Goal: Task Accomplishment & Management: Manage account settings

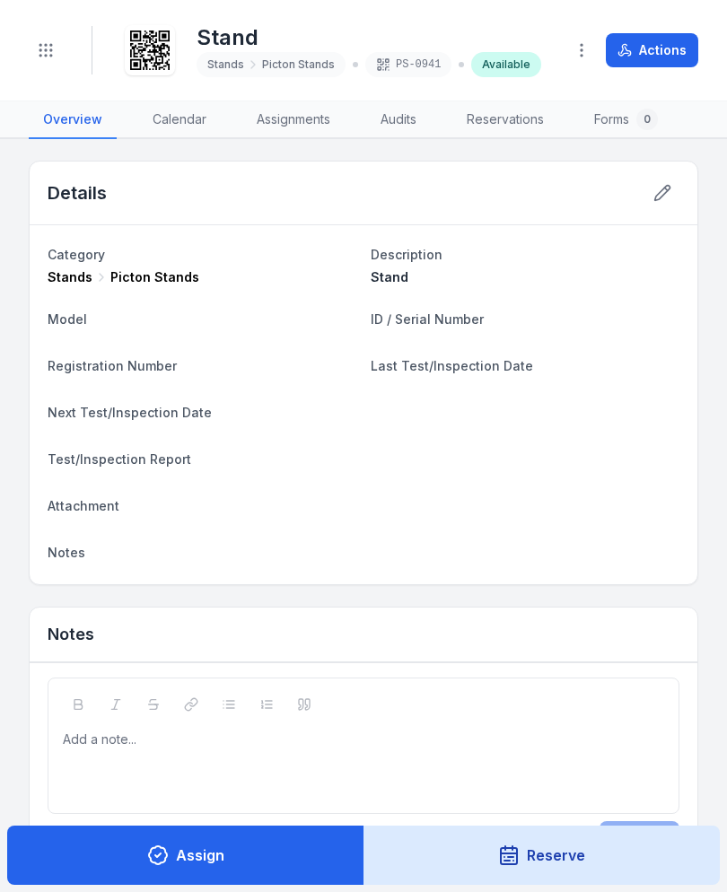
click at [40, 65] on button "Toggle Navigation" at bounding box center [46, 50] width 34 height 34
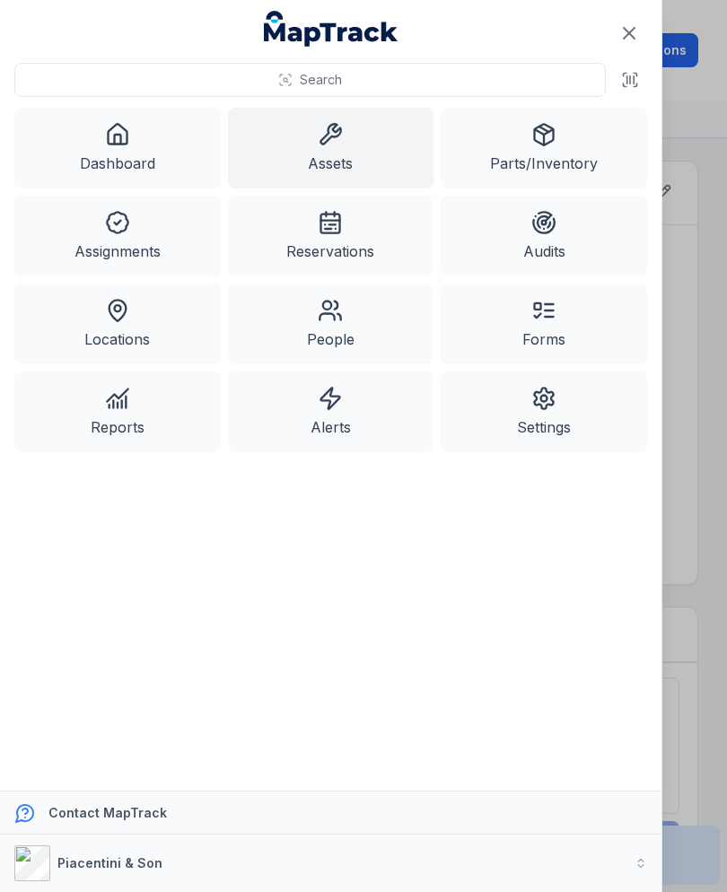
click at [351, 148] on link "Assets" at bounding box center [331, 148] width 206 height 81
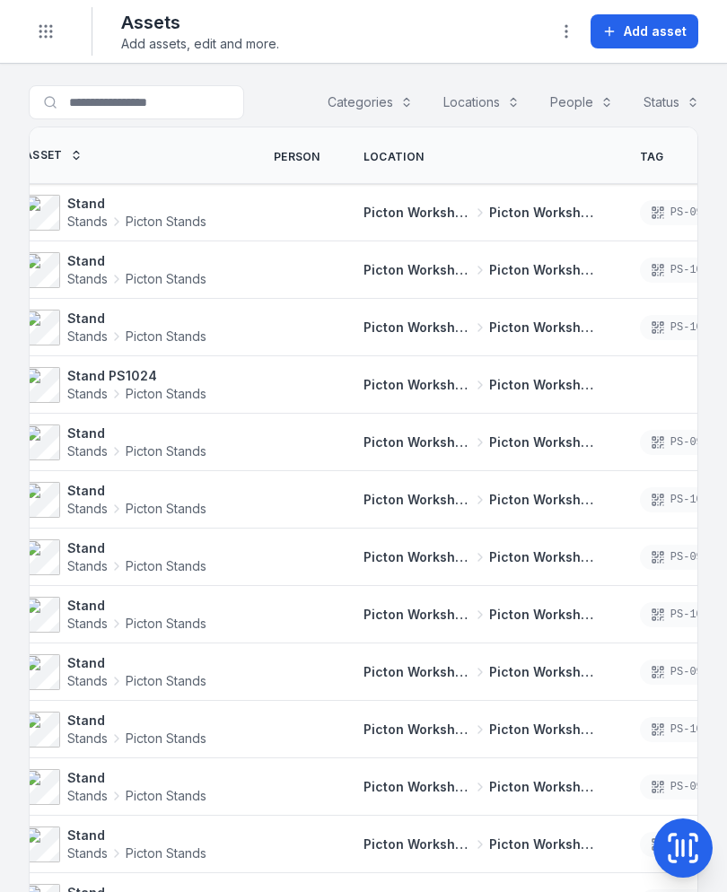
scroll to position [0, 55]
click at [660, 31] on span "Add asset" at bounding box center [655, 31] width 63 height 18
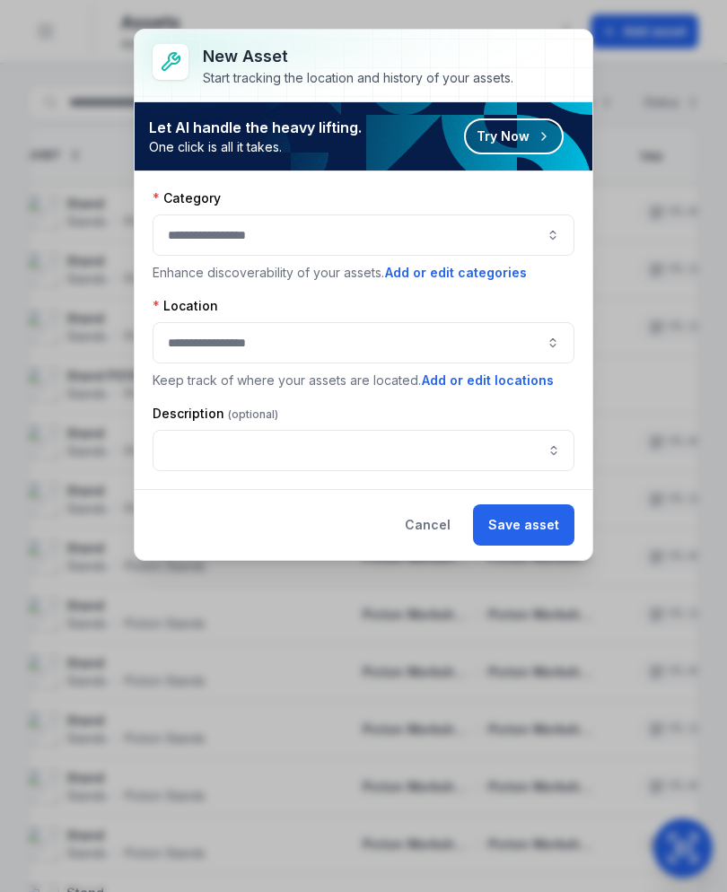
click at [508, 235] on button "button" at bounding box center [364, 234] width 422 height 41
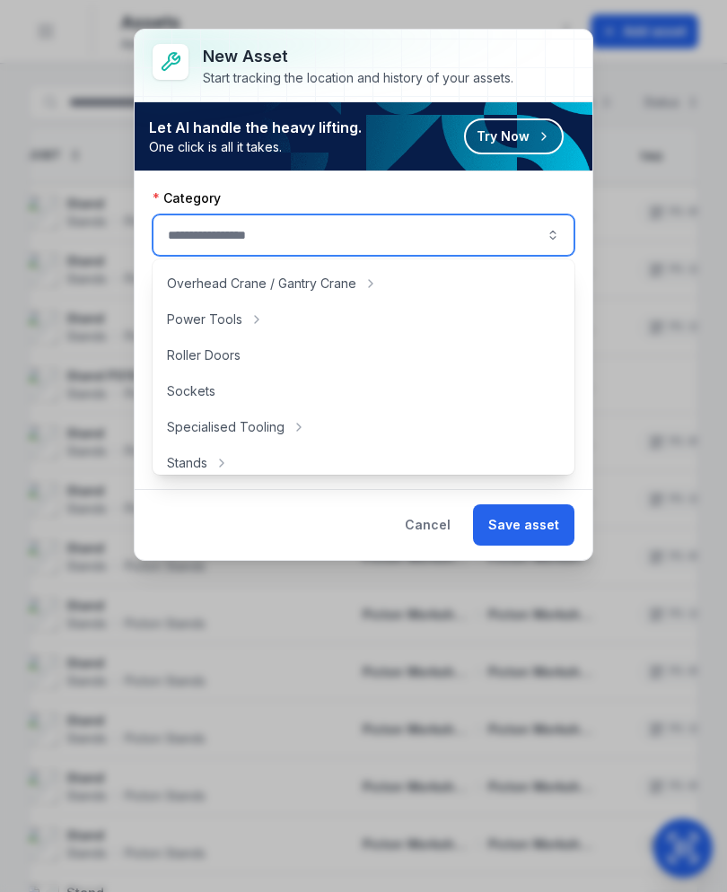
scroll to position [754, 0]
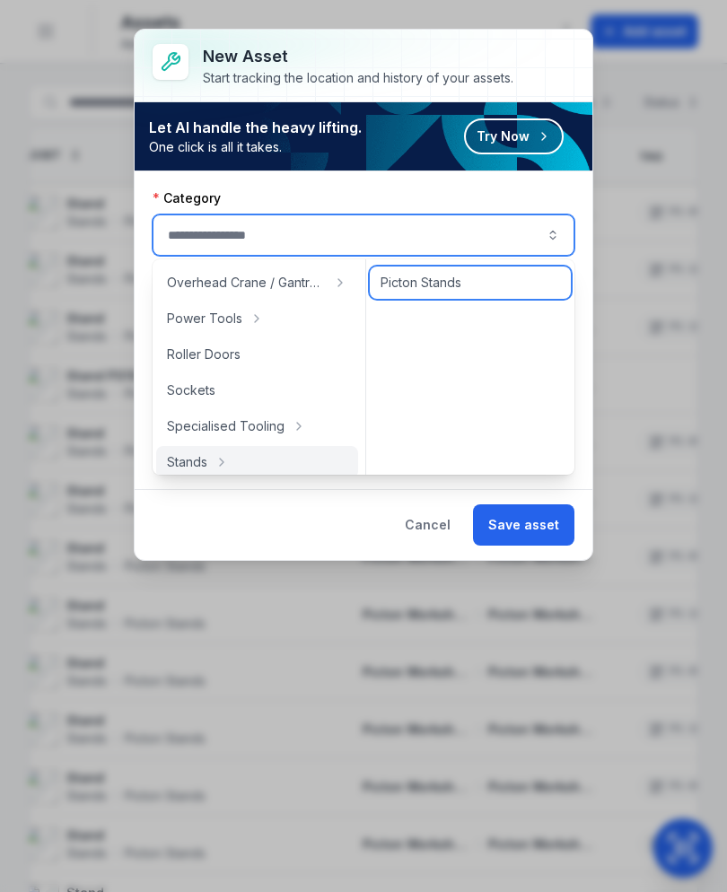
click at [485, 290] on div "Picton Stands" at bounding box center [470, 283] width 201 height 32
type input "**********"
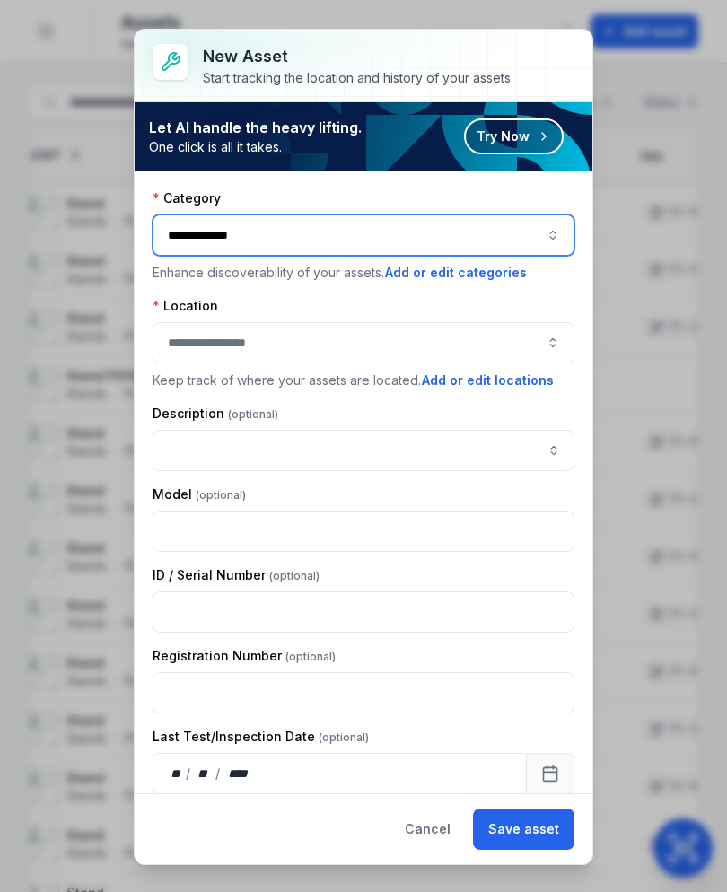
click at [435, 327] on button "button" at bounding box center [364, 342] width 422 height 41
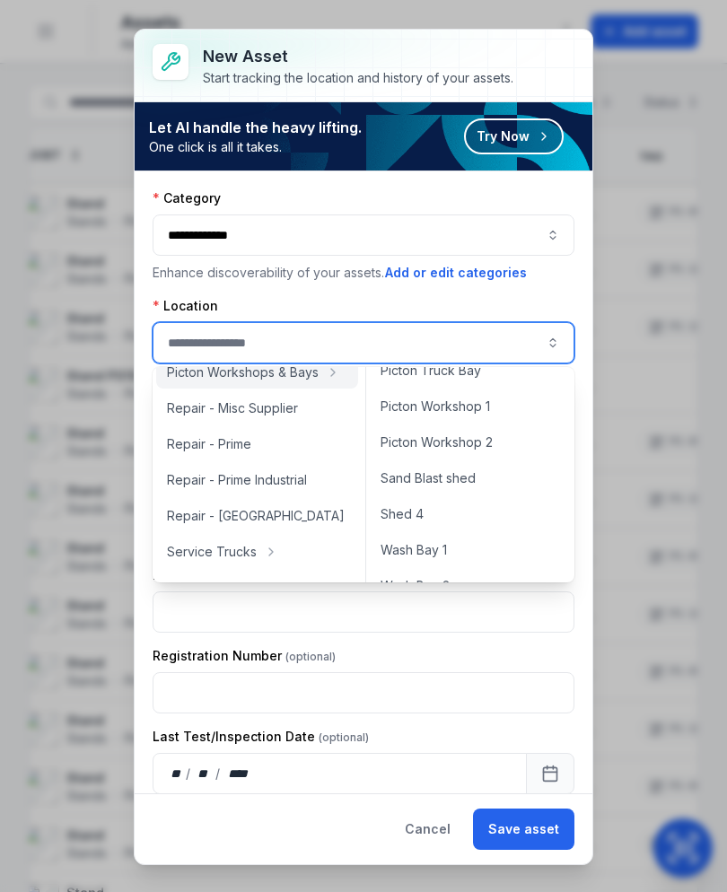
scroll to position [806, 0]
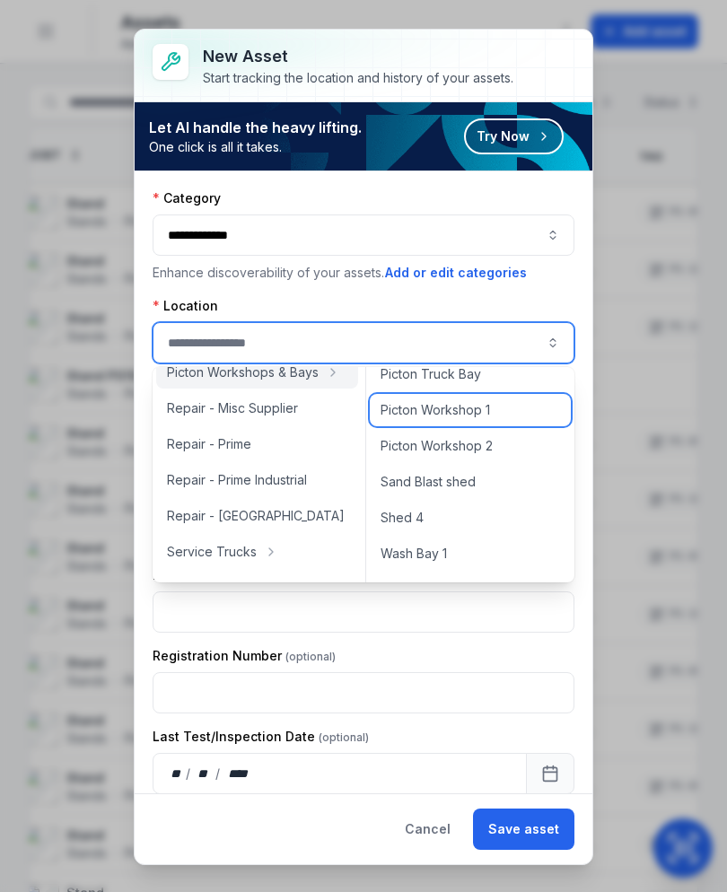
click at [518, 413] on div "Picton Workshop 1" at bounding box center [470, 410] width 201 height 32
type input "**********"
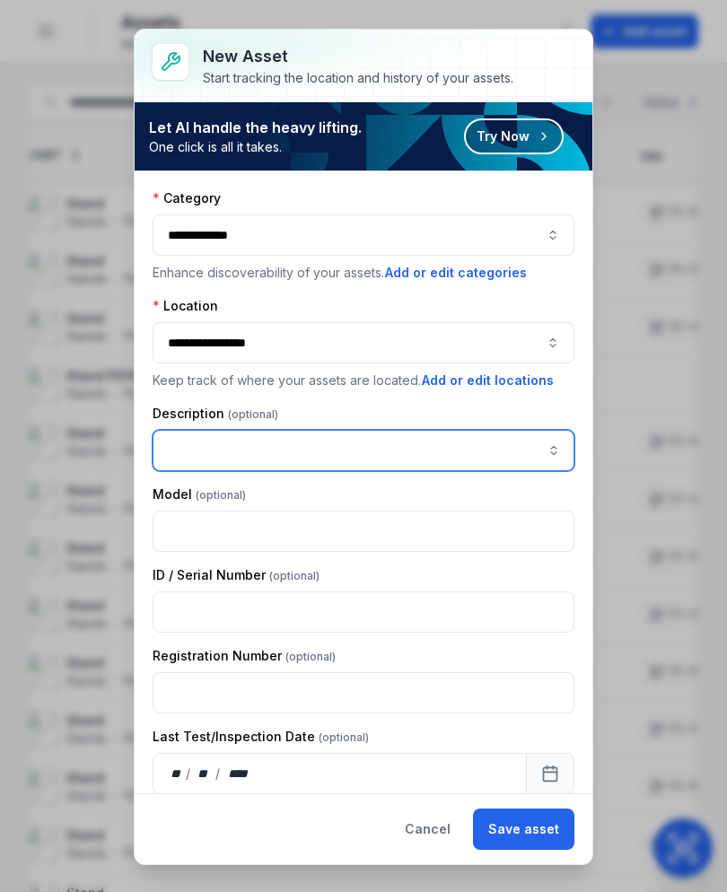
click at [472, 440] on input "asset-add:description-label" at bounding box center [364, 450] width 422 height 41
click at [241, 445] on input "asset-add:description-label" at bounding box center [364, 450] width 422 height 41
paste input "*****"
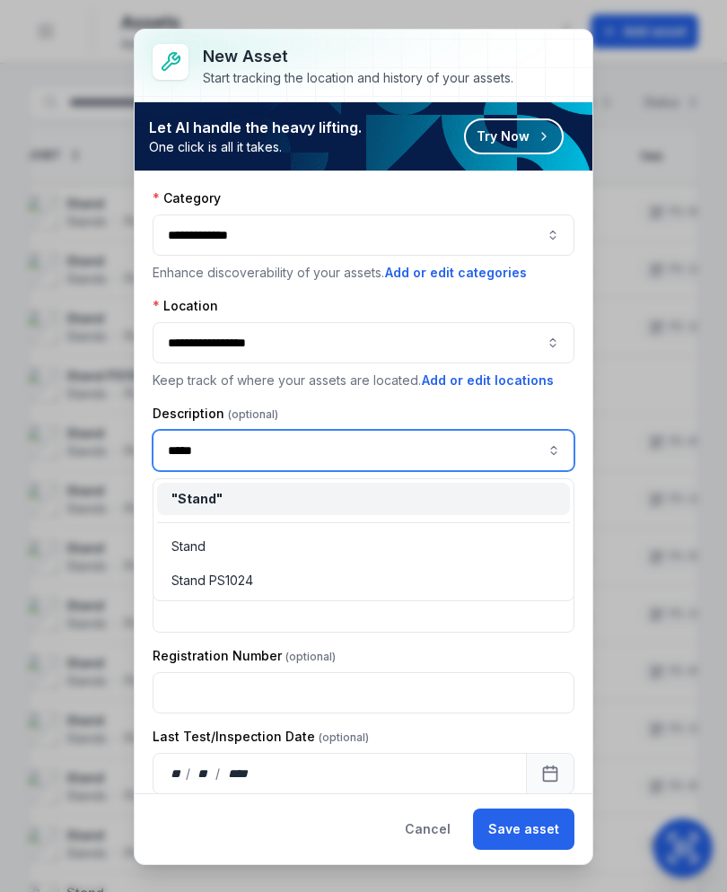
click at [321, 494] on div "" Stand "" at bounding box center [363, 499] width 384 height 18
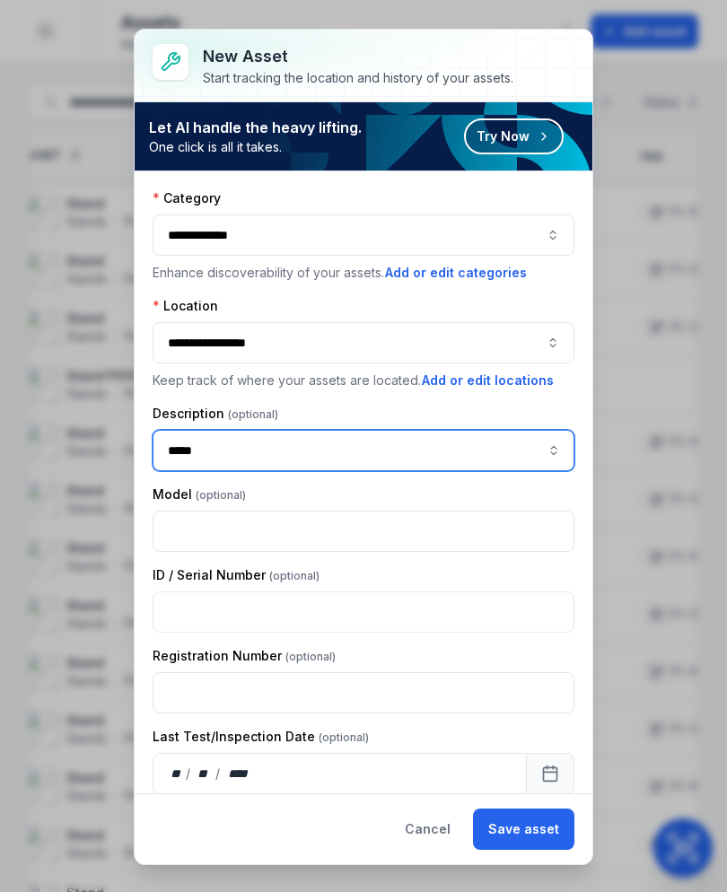
type input "*****"
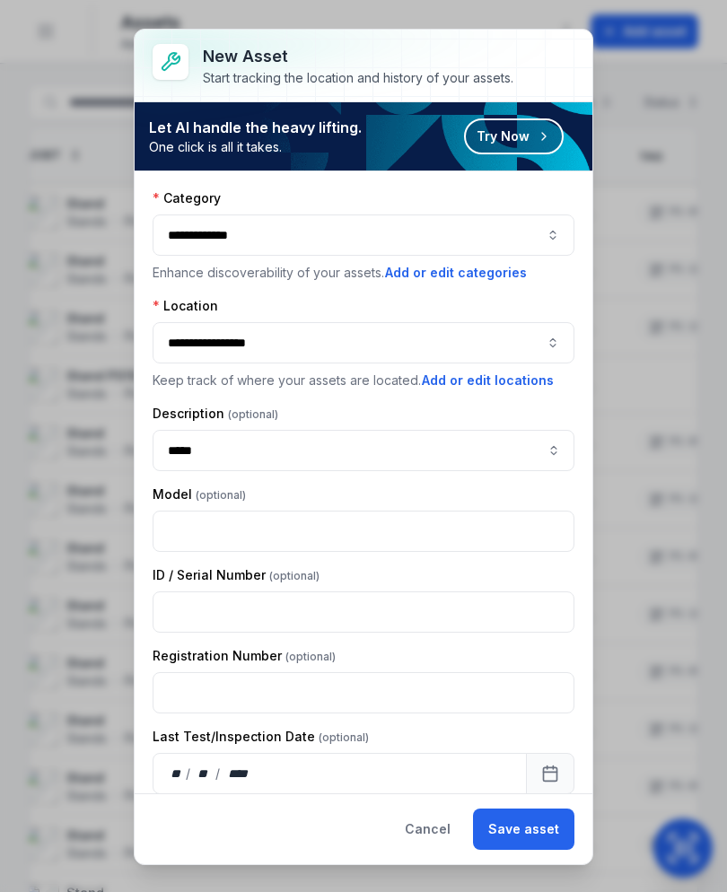
click at [542, 835] on button "Save asset" at bounding box center [523, 828] width 101 height 41
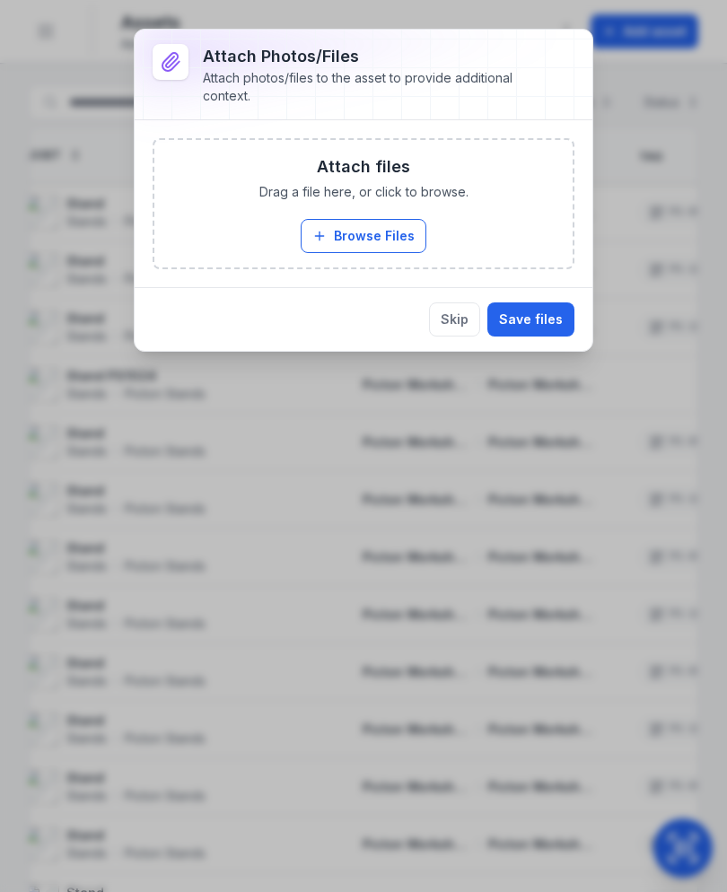
click at [393, 232] on button "Browse Files" at bounding box center [364, 236] width 126 height 34
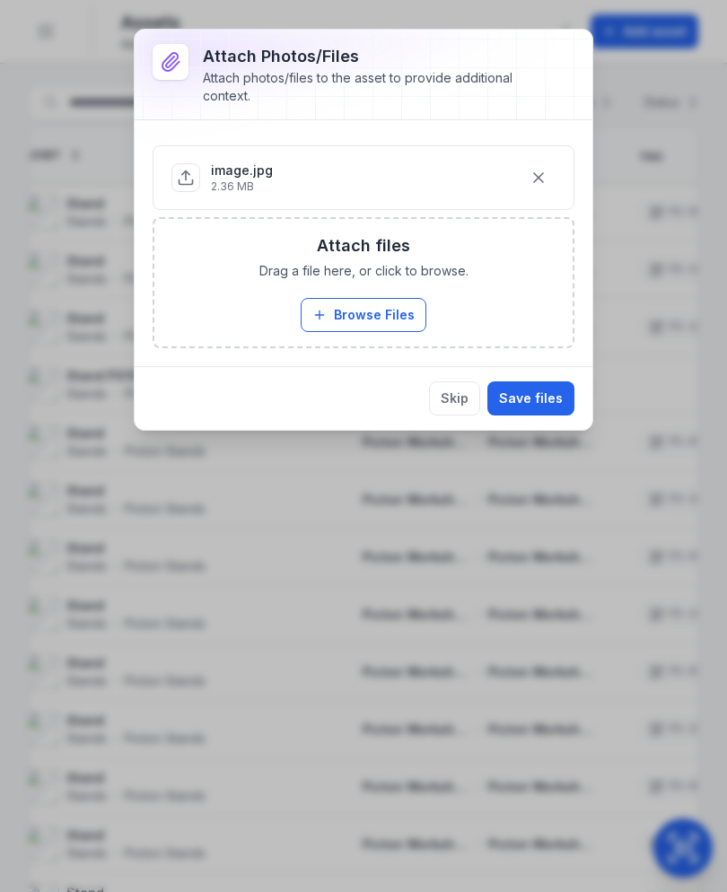
click at [533, 392] on button "Save files" at bounding box center [530, 398] width 87 height 34
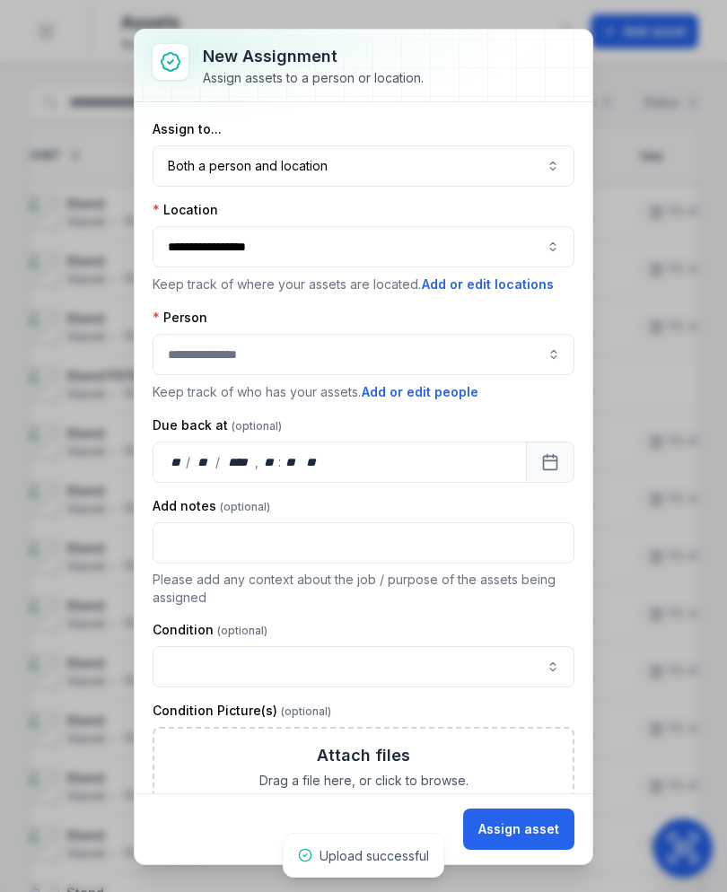
click at [524, 812] on button "Assign asset" at bounding box center [518, 828] width 111 height 41
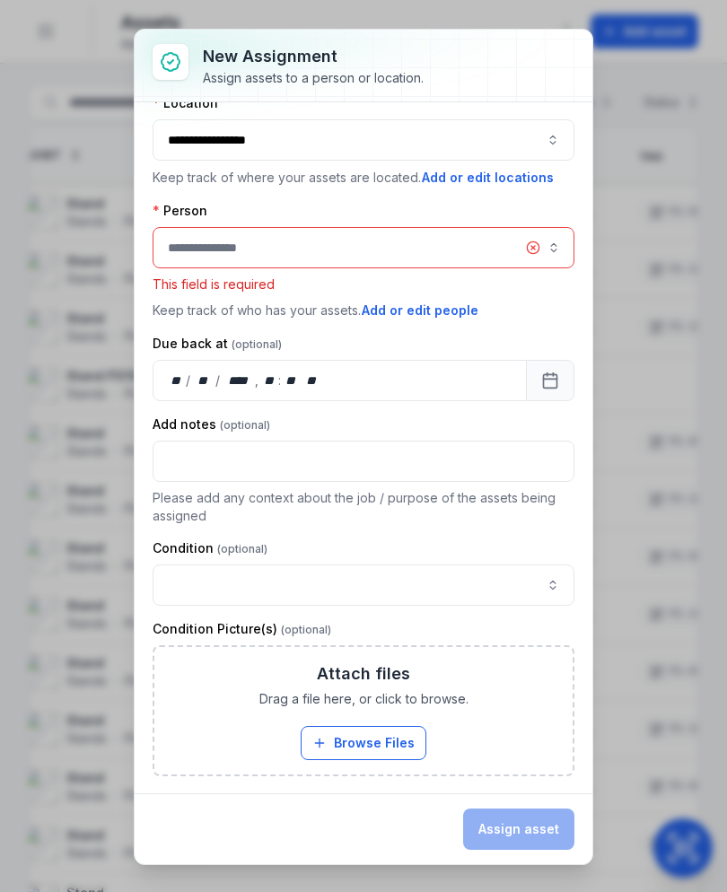
scroll to position [0, 0]
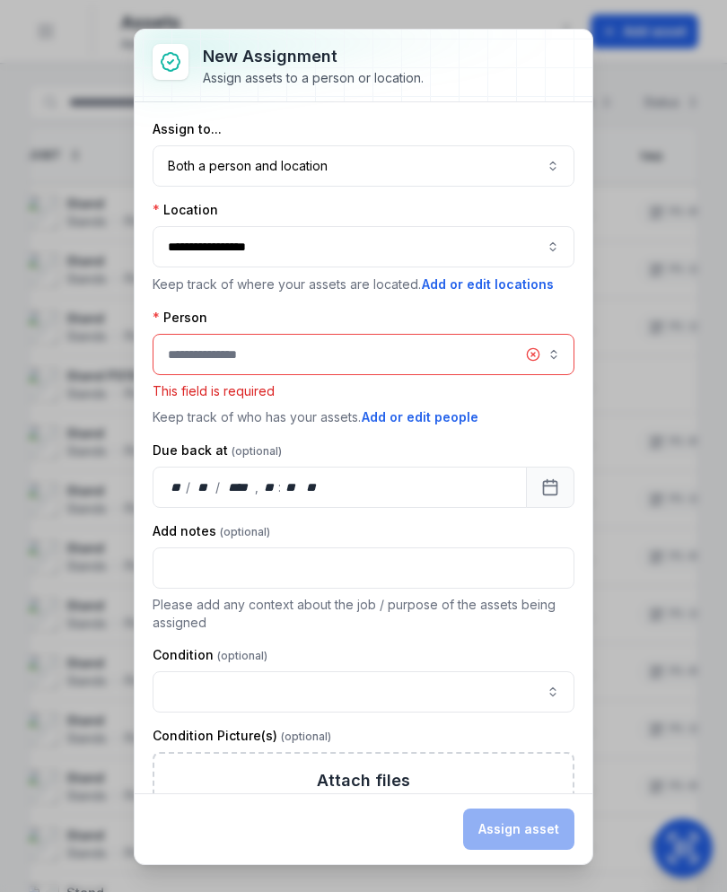
click at [528, 162] on button "Both a person and location ****" at bounding box center [364, 165] width 422 height 41
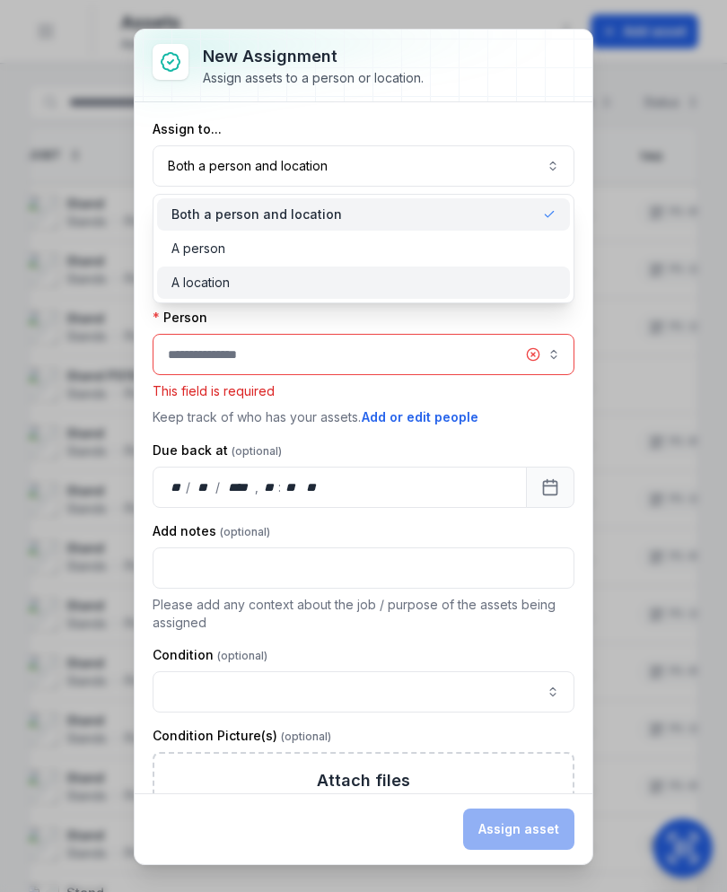
click at [434, 289] on div "A location" at bounding box center [363, 283] width 384 height 18
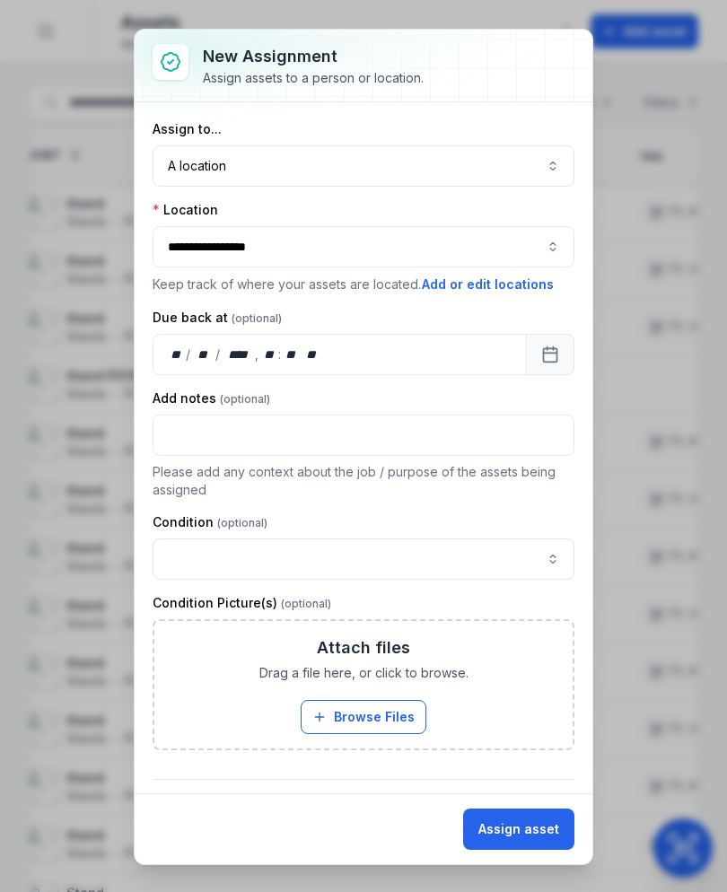
click at [527, 821] on button "Assign asset" at bounding box center [518, 828] width 111 height 41
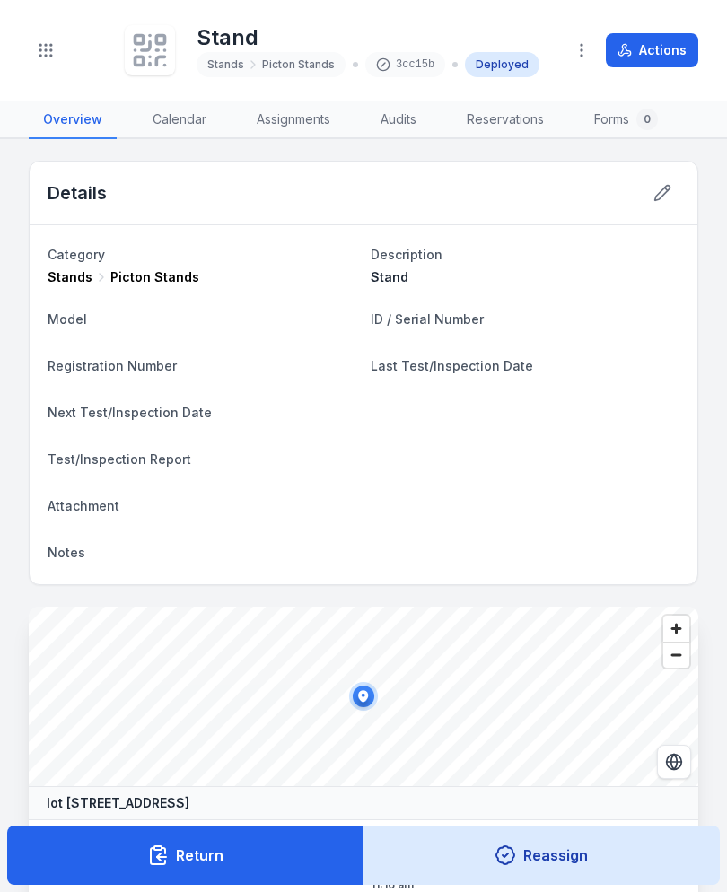
click at [148, 37] on icon at bounding box center [149, 50] width 39 height 39
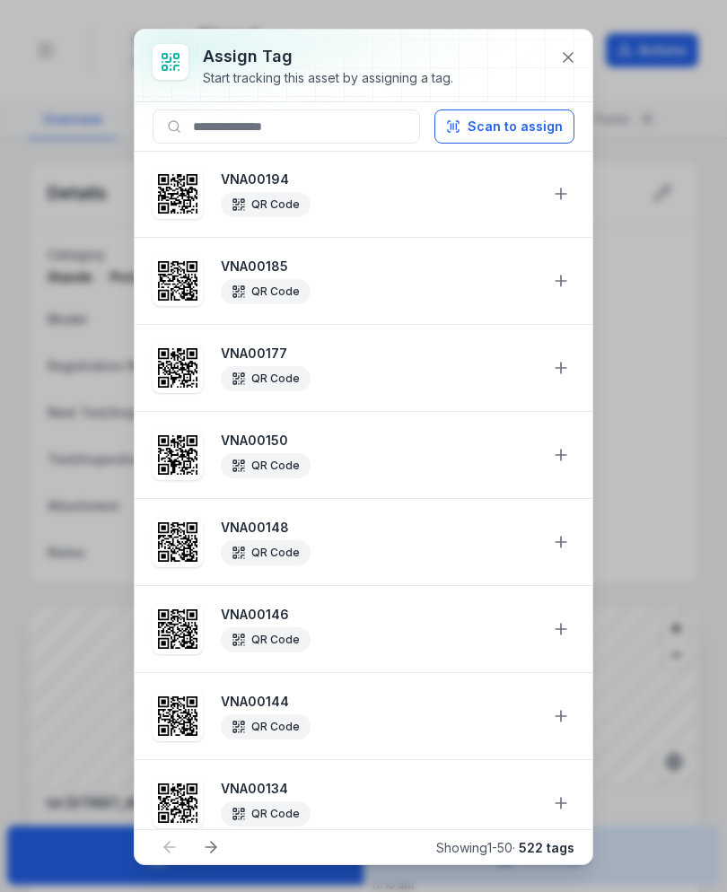
click at [511, 129] on button "Scan to assign" at bounding box center [504, 126] width 140 height 34
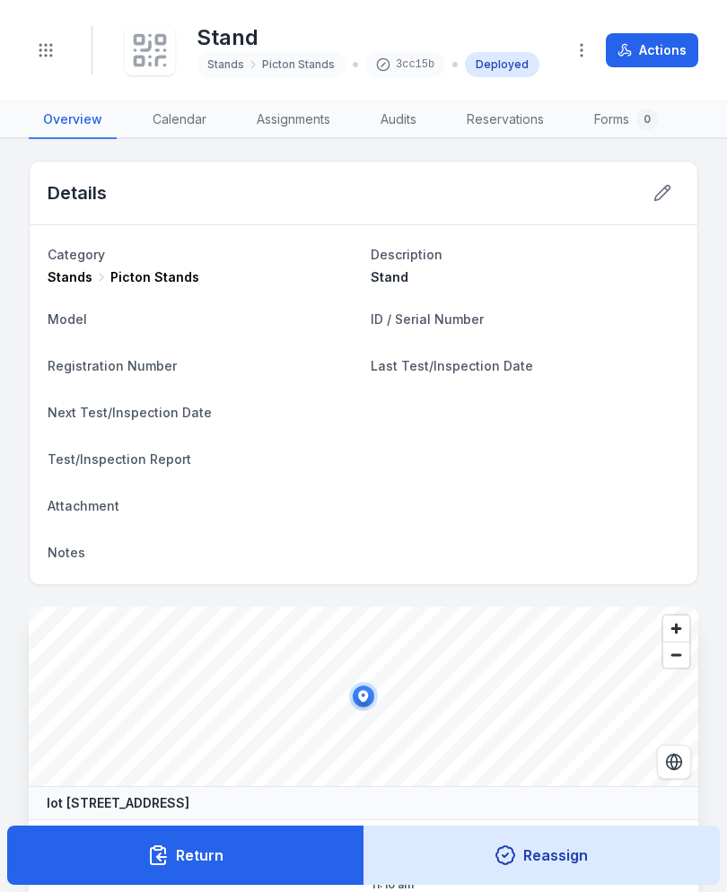
click at [279, 852] on button "Return" at bounding box center [185, 855] width 357 height 59
